Goal: Use online tool/utility: Utilize a website feature to perform a specific function

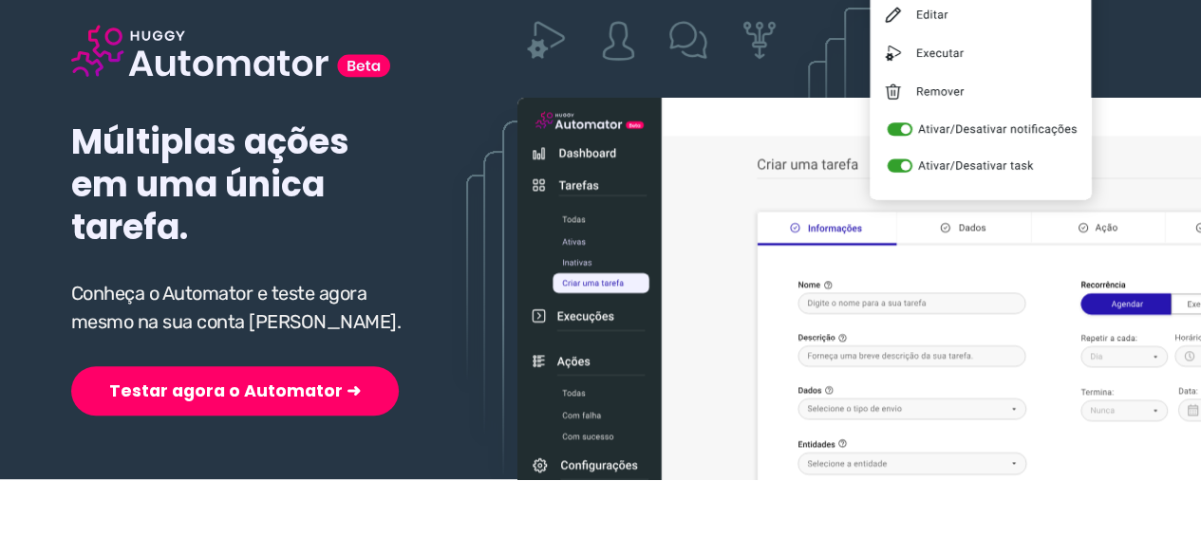
scroll to position [285, 0]
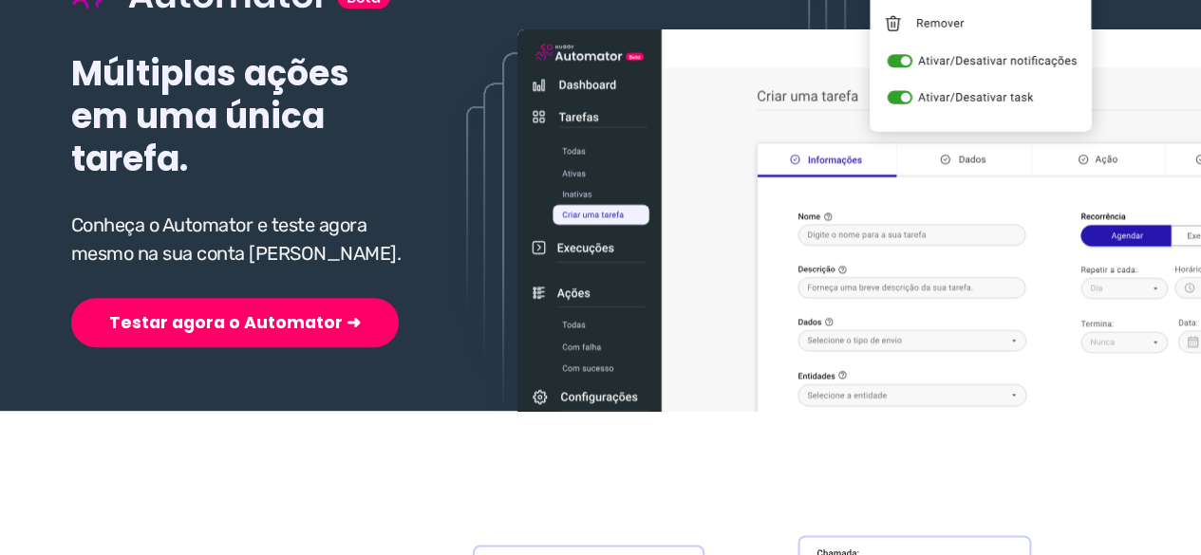
click at [199, 282] on div "Múltiplas ações em uma única tarefa. Conheça o Automator e teste agora mesmo na…" at bounding box center [240, 122] width 338 height 452
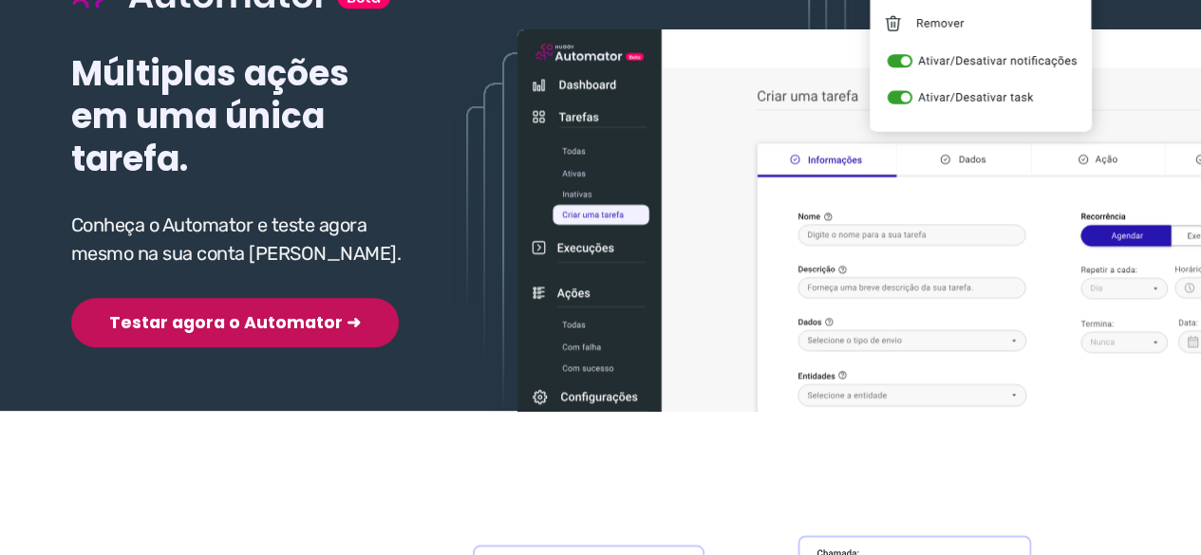
click at [199, 318] on button "Testar agora o Automator ➜" at bounding box center [234, 322] width 327 height 49
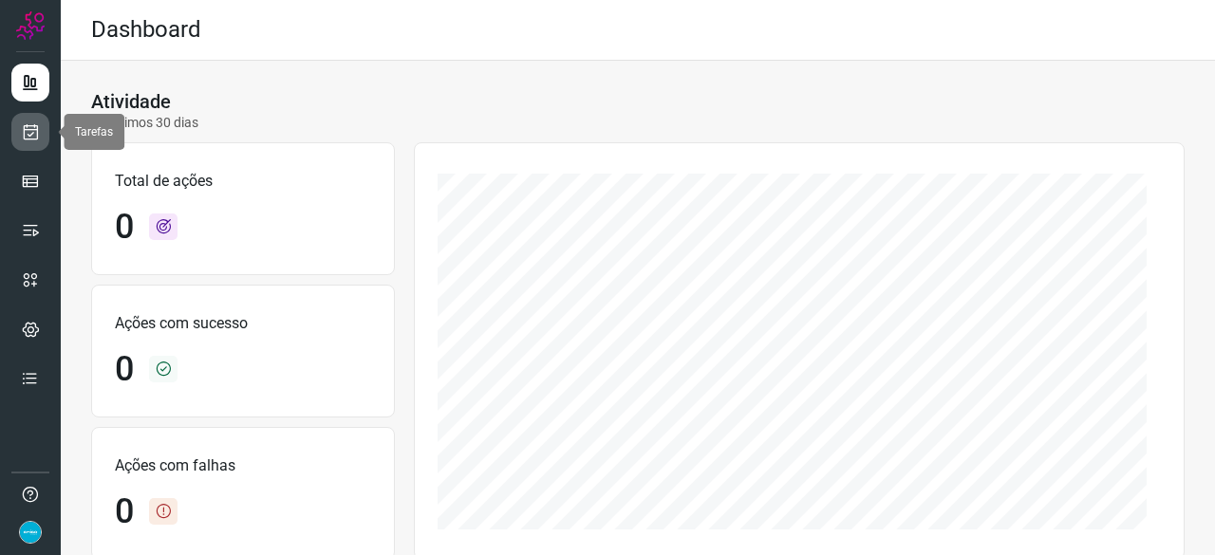
click at [28, 128] on icon at bounding box center [31, 131] width 20 height 19
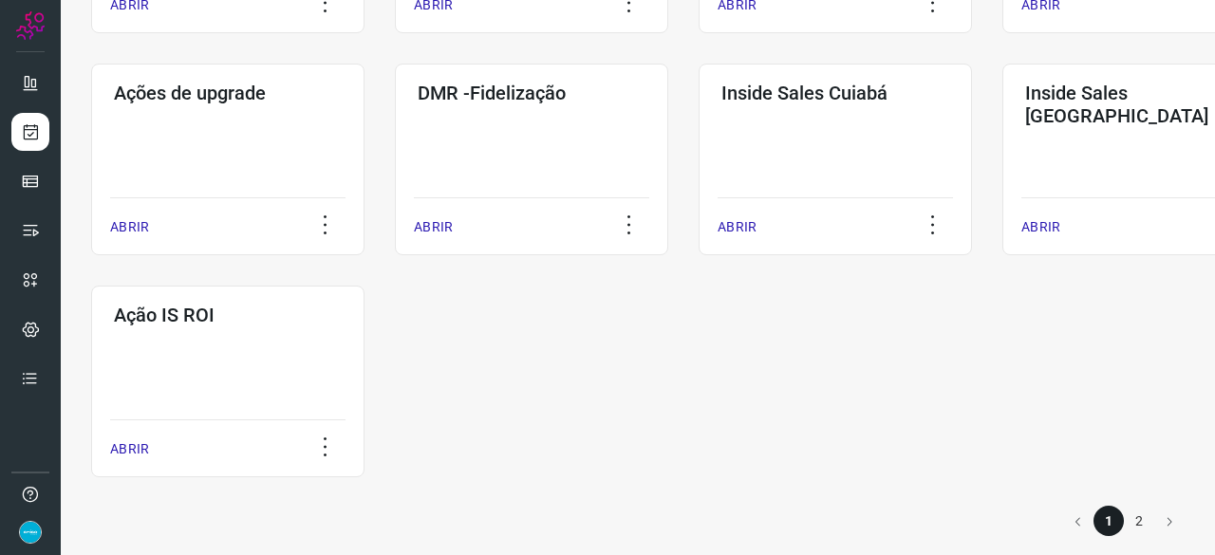
scroll to position [991, 0]
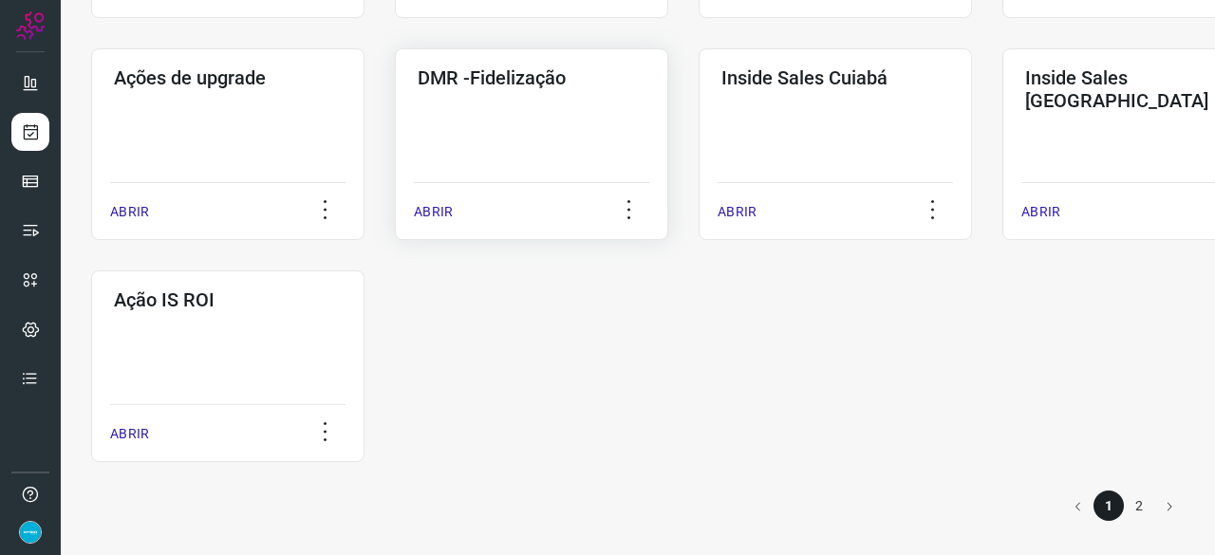
click at [431, 215] on p "ABRIR" at bounding box center [433, 212] width 39 height 20
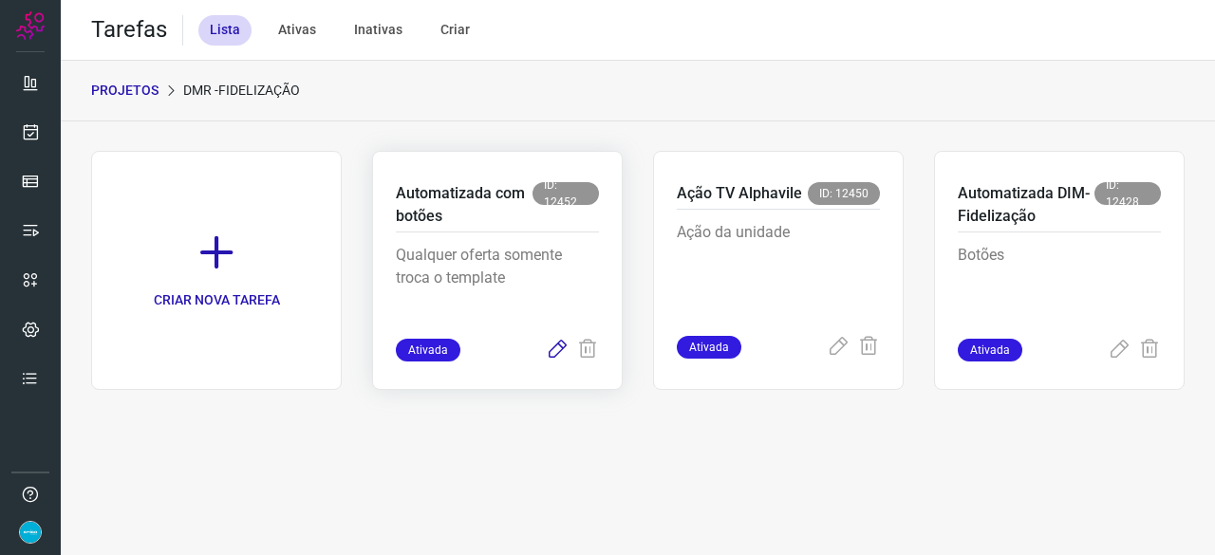
click at [553, 345] on icon at bounding box center [557, 350] width 23 height 23
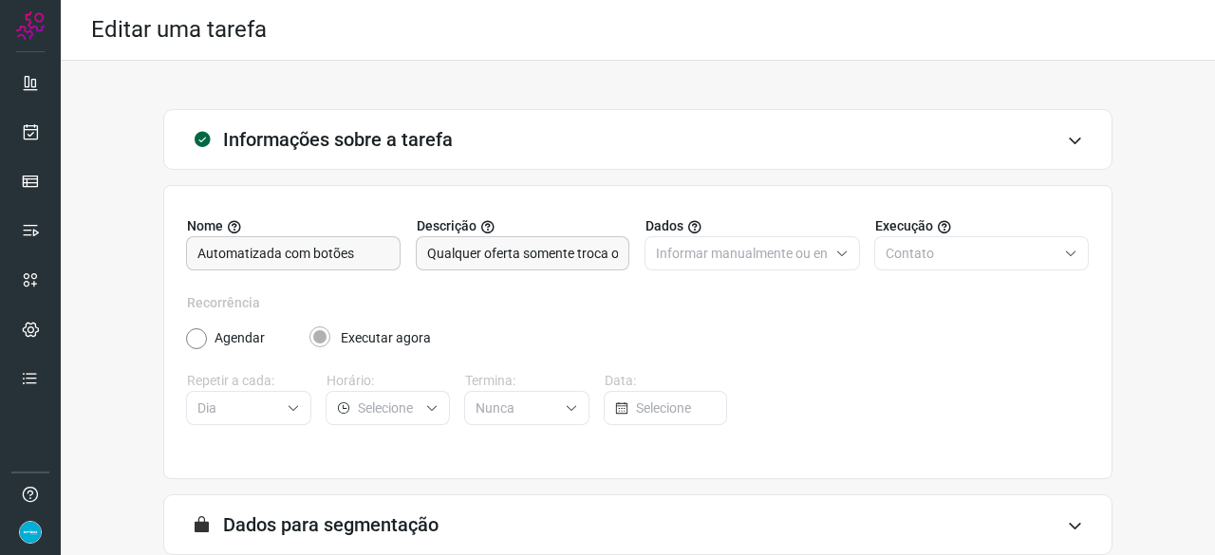
scroll to position [185, 0]
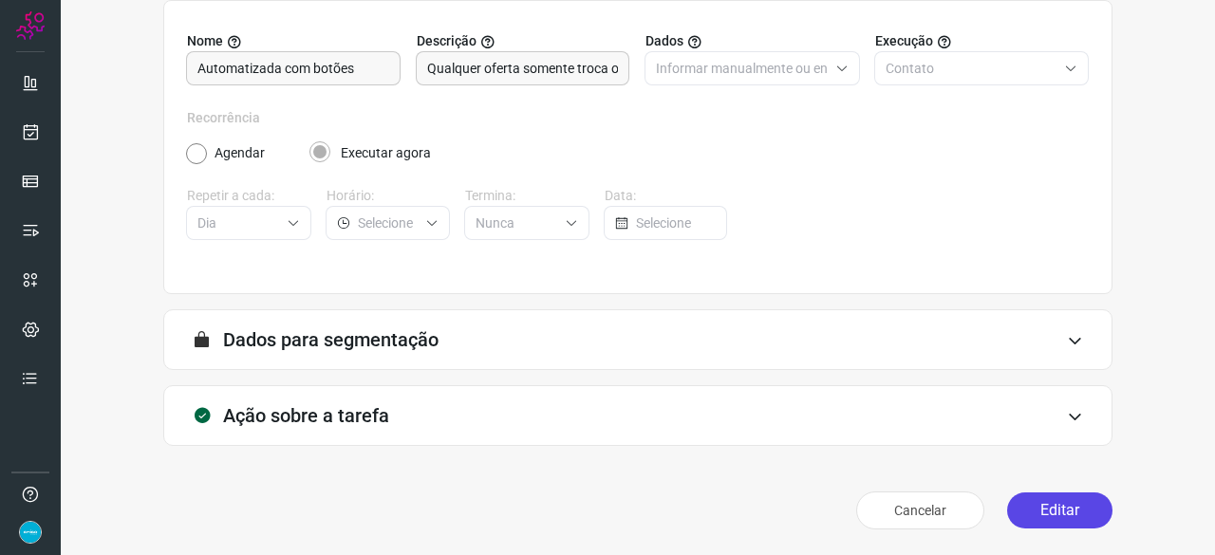
click at [1035, 517] on button "Editar" at bounding box center [1059, 511] width 105 height 36
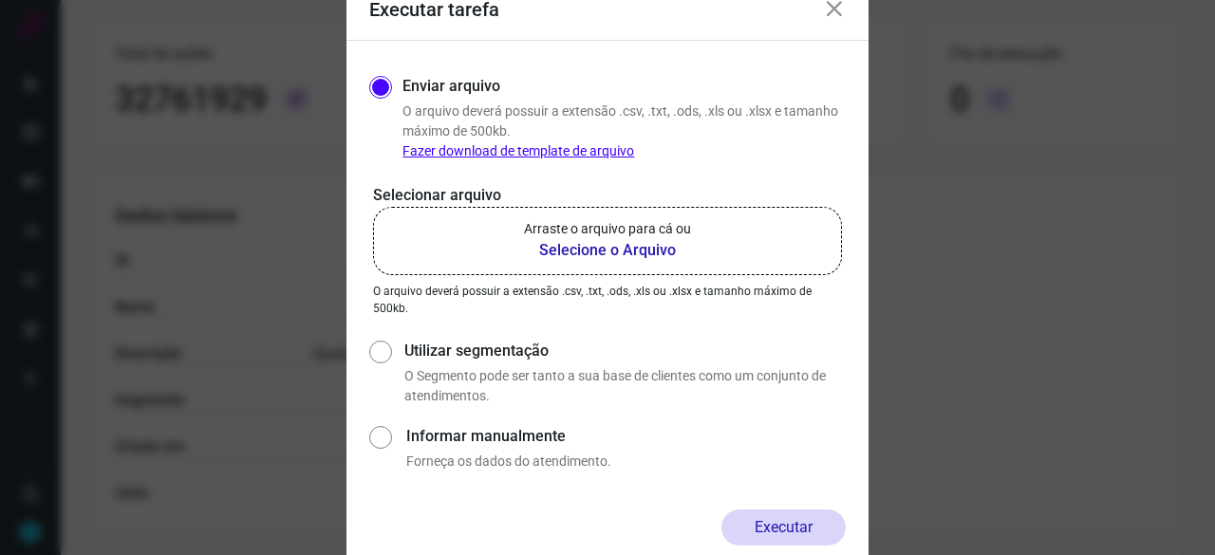
click at [577, 247] on b "Selecione o Arquivo" at bounding box center [607, 250] width 167 height 23
click at [0, 0] on input "Arraste o arquivo para cá ou Selecione o Arquivo" at bounding box center [0, 0] width 0 height 0
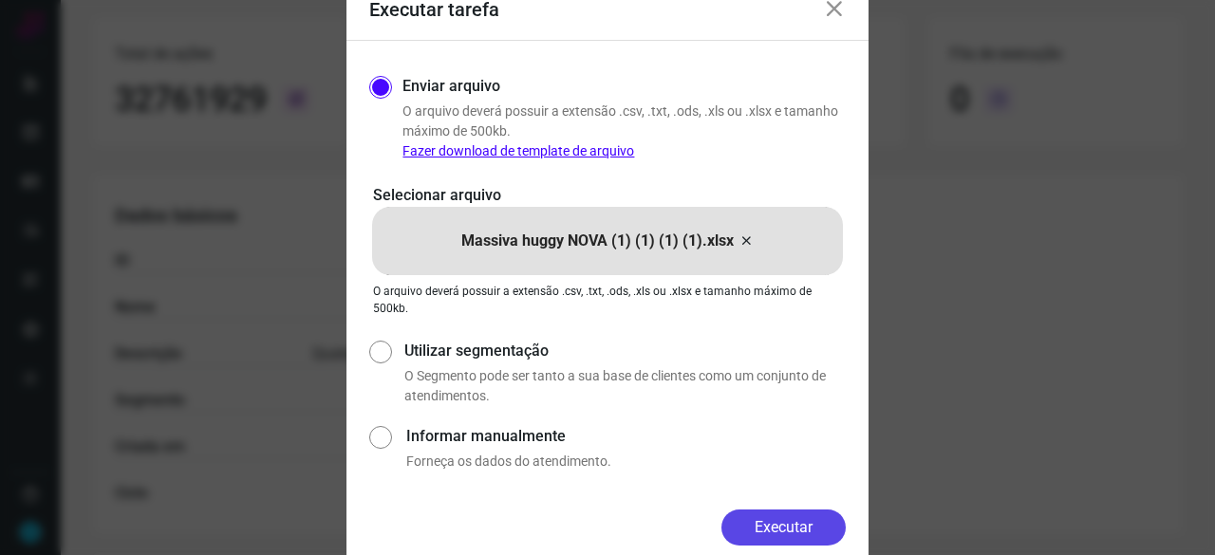
click at [792, 527] on button "Executar" at bounding box center [783, 528] width 124 height 36
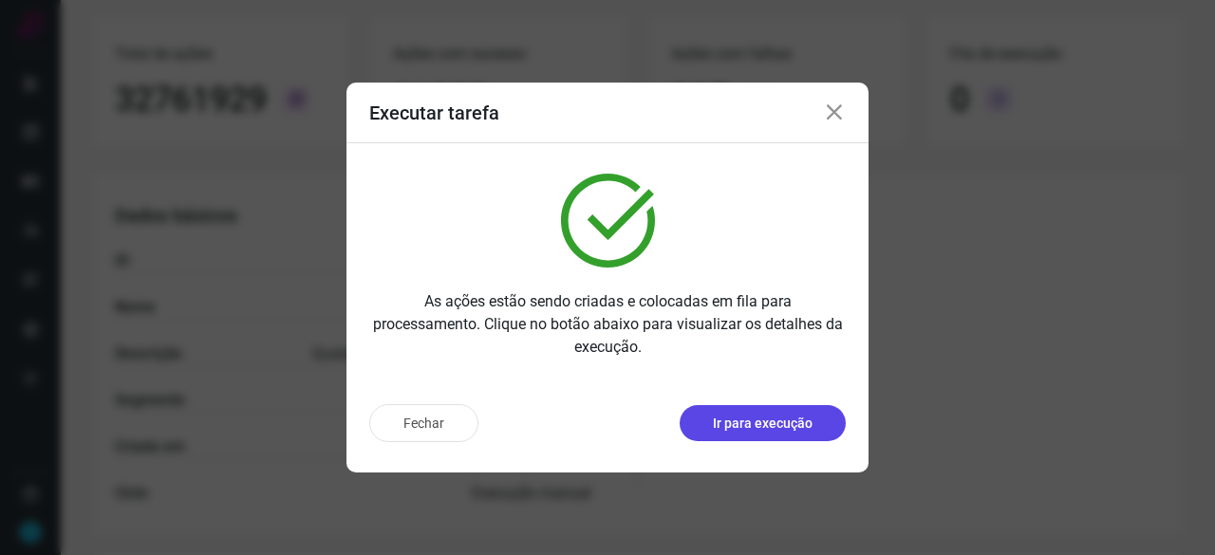
click at [741, 425] on p "Ir para execução" at bounding box center [763, 424] width 100 height 20
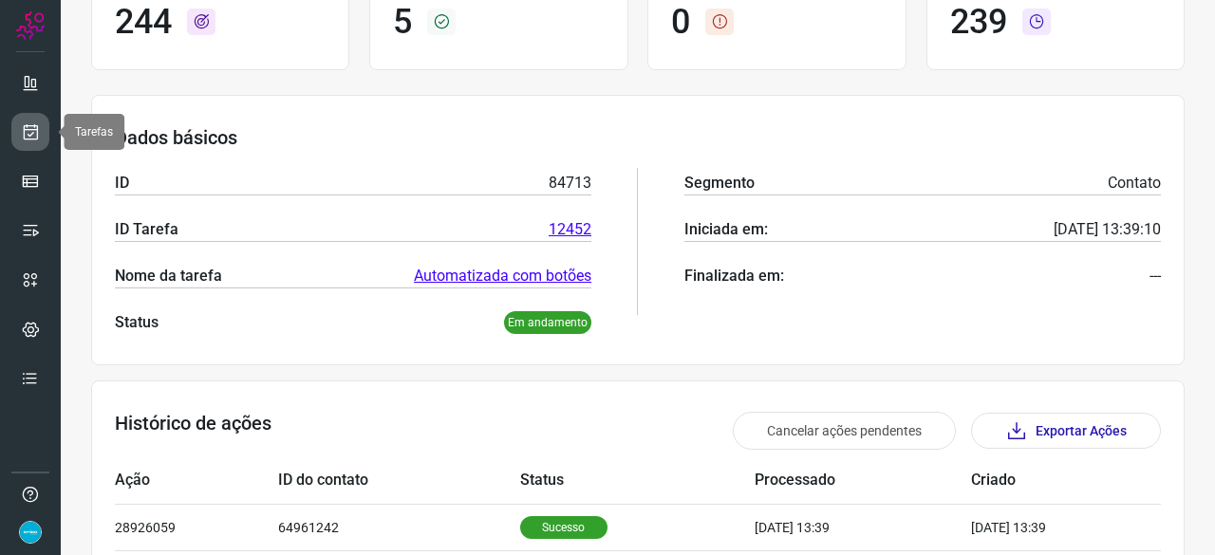
click at [29, 126] on icon at bounding box center [31, 131] width 20 height 19
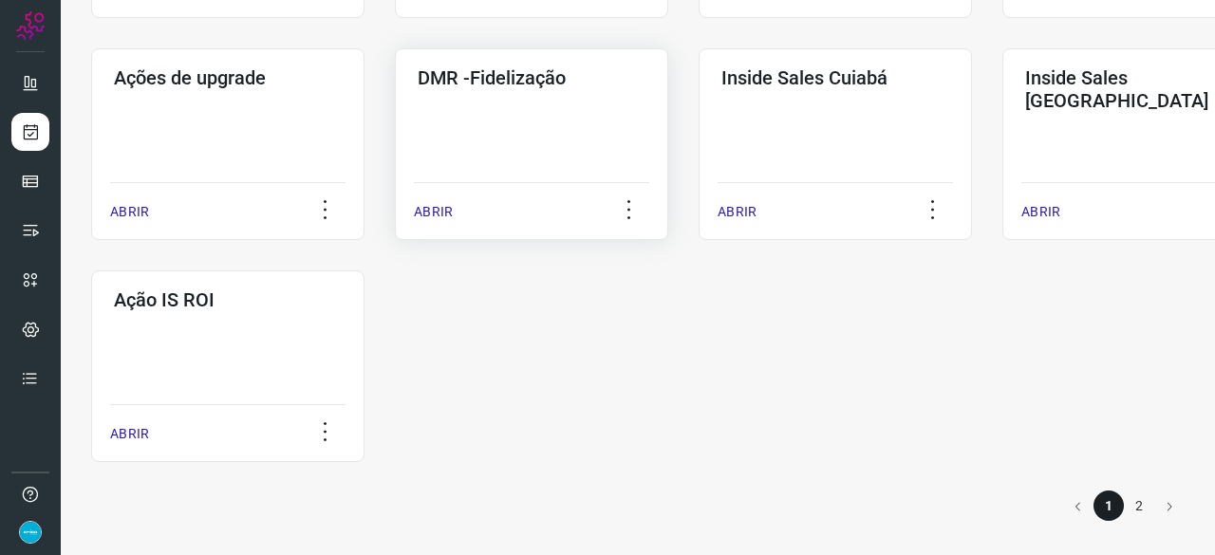
click at [435, 213] on p "ABRIR" at bounding box center [433, 212] width 39 height 20
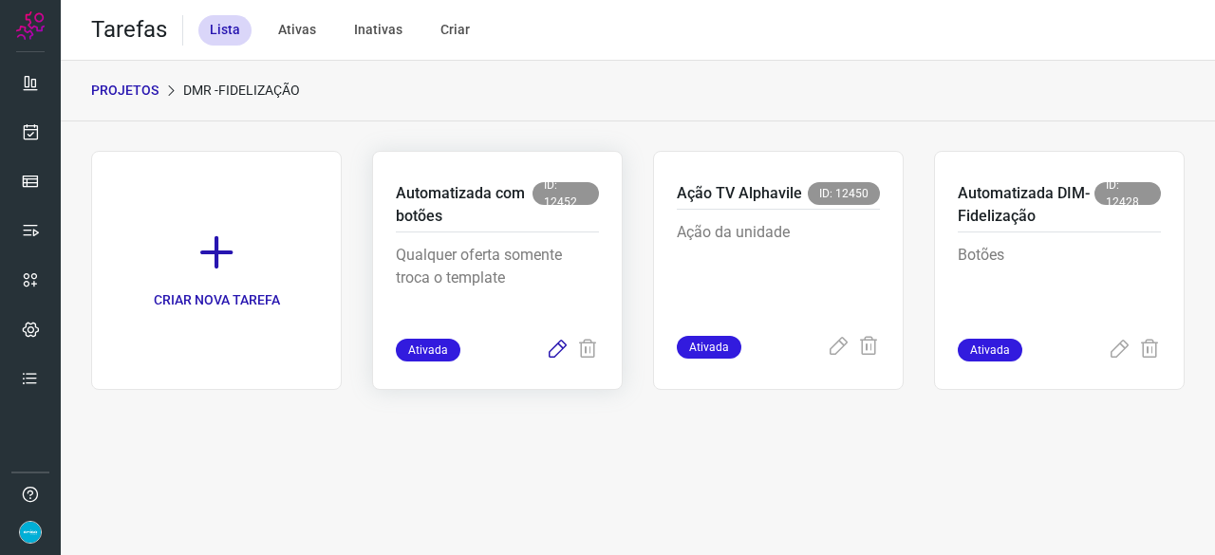
click at [554, 349] on icon at bounding box center [557, 350] width 23 height 23
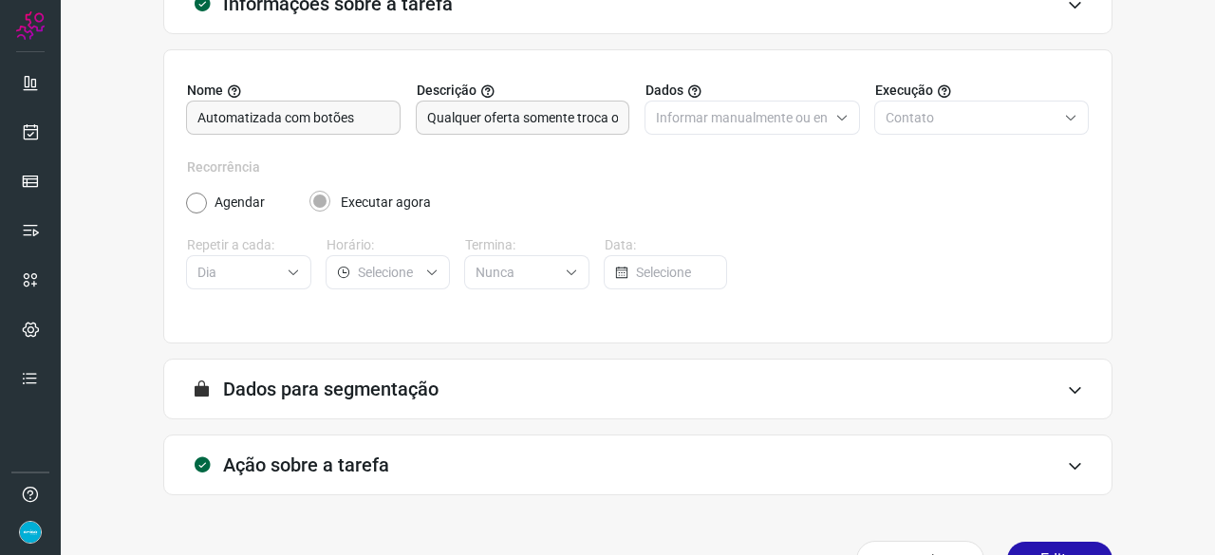
scroll to position [185, 0]
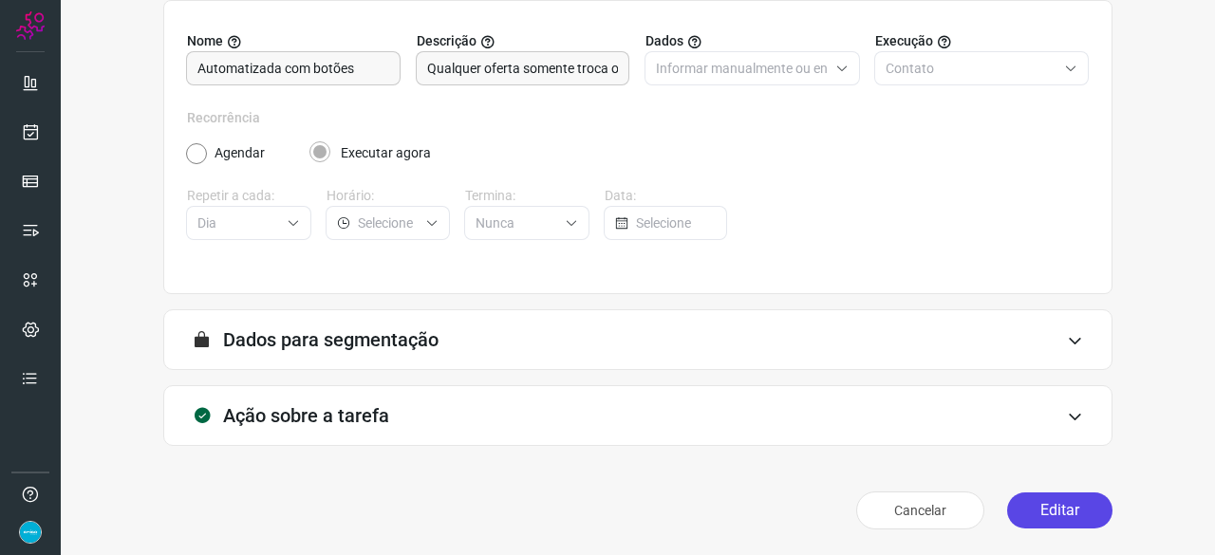
click at [1048, 513] on button "Editar" at bounding box center [1059, 511] width 105 height 36
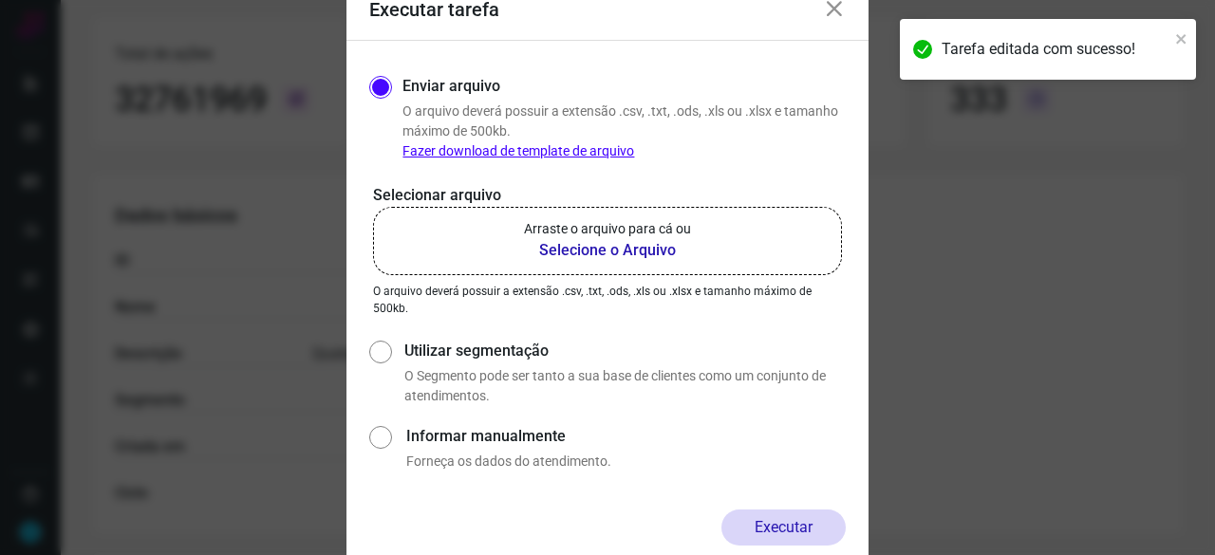
click at [591, 250] on b "Selecione o Arquivo" at bounding box center [607, 250] width 167 height 23
click at [0, 0] on input "Arraste o arquivo para cá ou Selecione o Arquivo" at bounding box center [0, 0] width 0 height 0
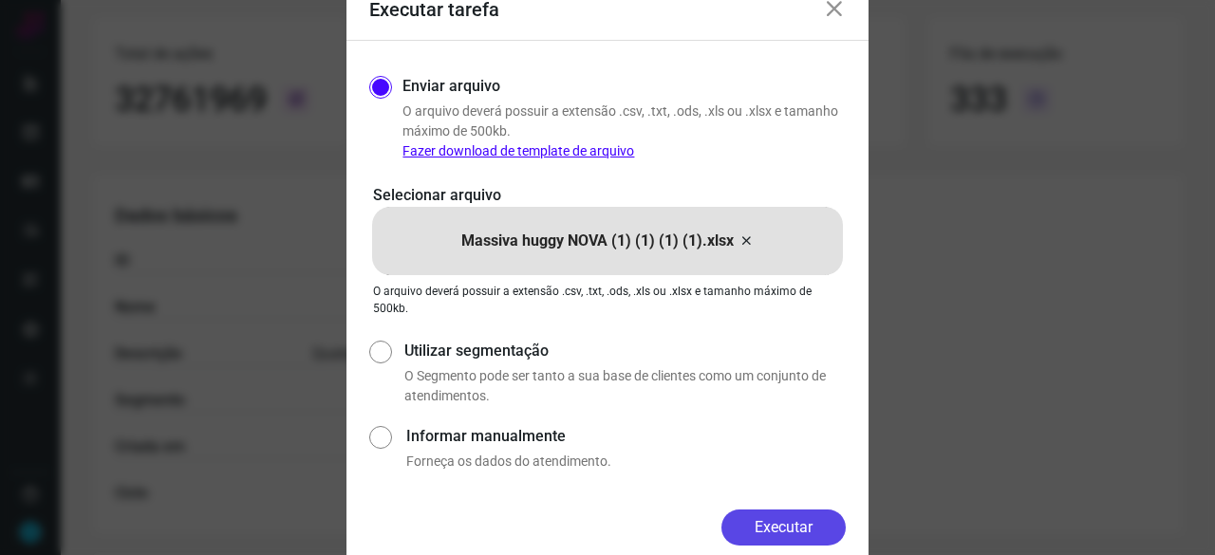
click at [784, 523] on button "Executar" at bounding box center [783, 528] width 124 height 36
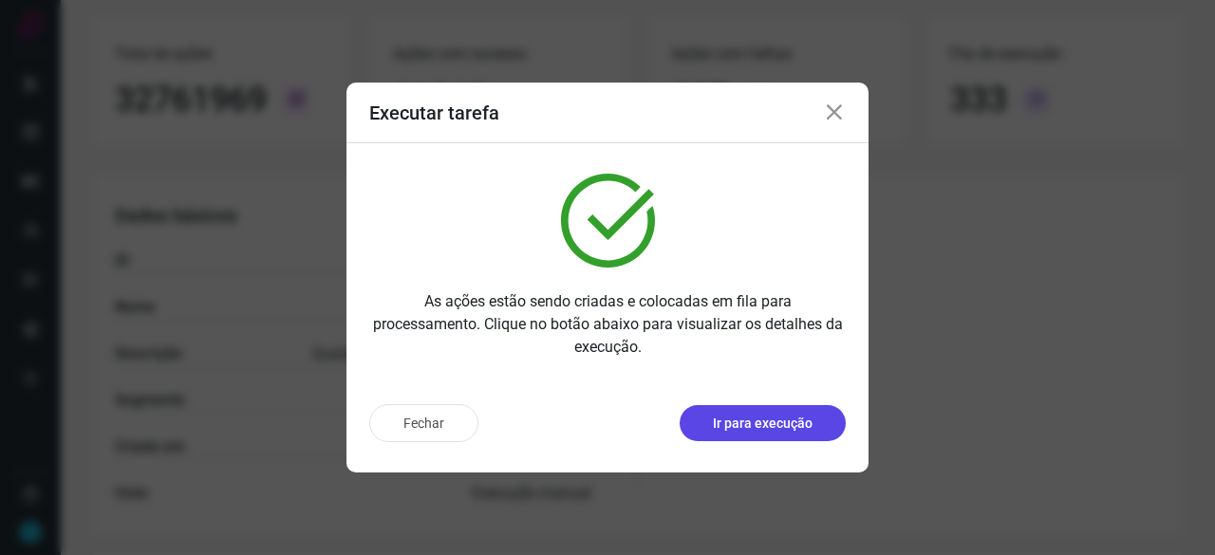
click at [793, 418] on p "Ir para execução" at bounding box center [763, 424] width 100 height 20
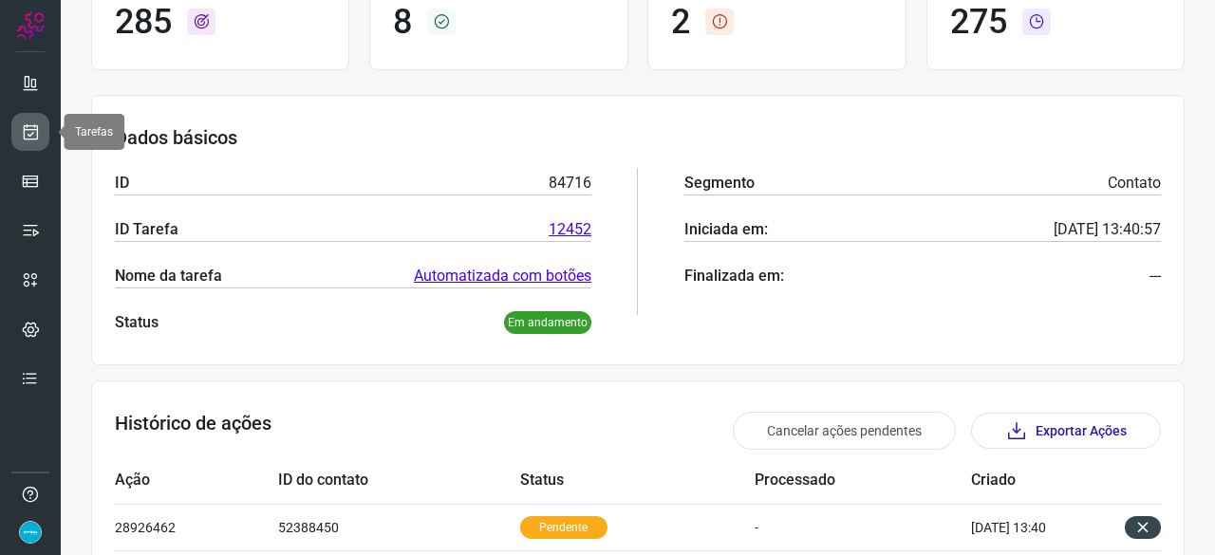
click at [35, 132] on icon at bounding box center [31, 131] width 20 height 19
